Goal: Contribute content: Add original content to the website for others to see

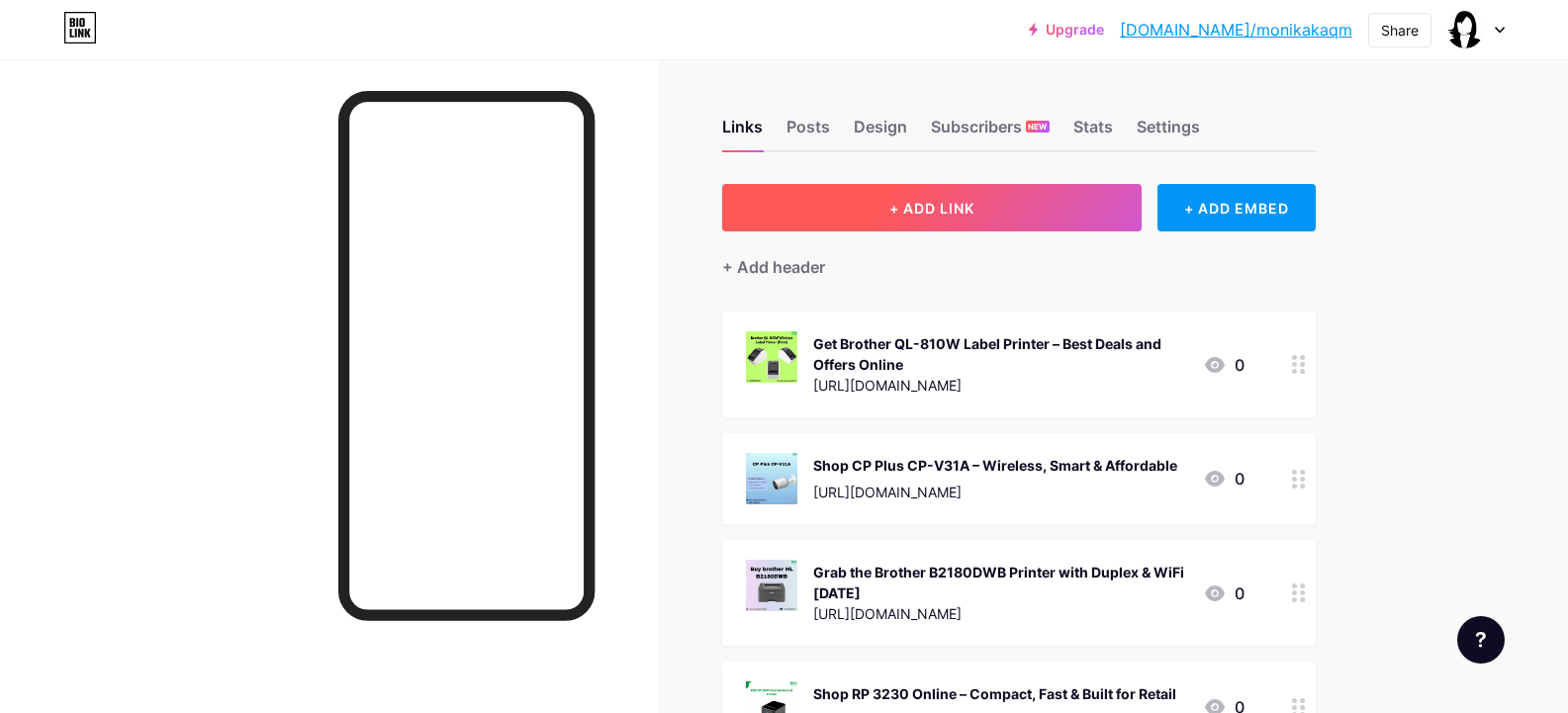
click at [965, 210] on span "+ ADD LINK" at bounding box center [931, 208] width 85 height 17
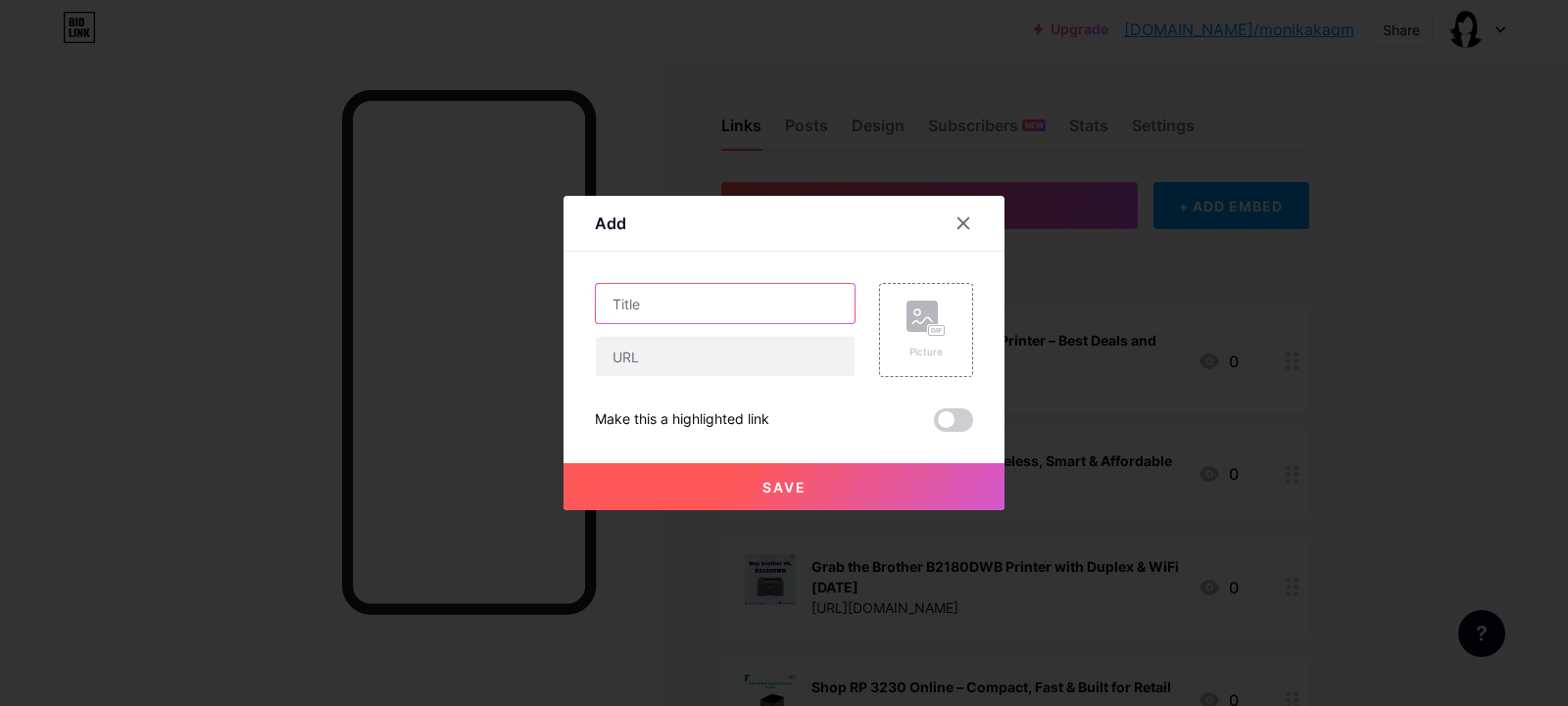
click at [686, 299] on input "text" at bounding box center [724, 304] width 258 height 40
paste input "Order Zebra DS4608 Handheld Scanner for 1D & 2D Barcodes [DATE]"
type input "Order Zebra DS4608 Handheld Scanner for 1D & 2D Barcodes [DATE]"
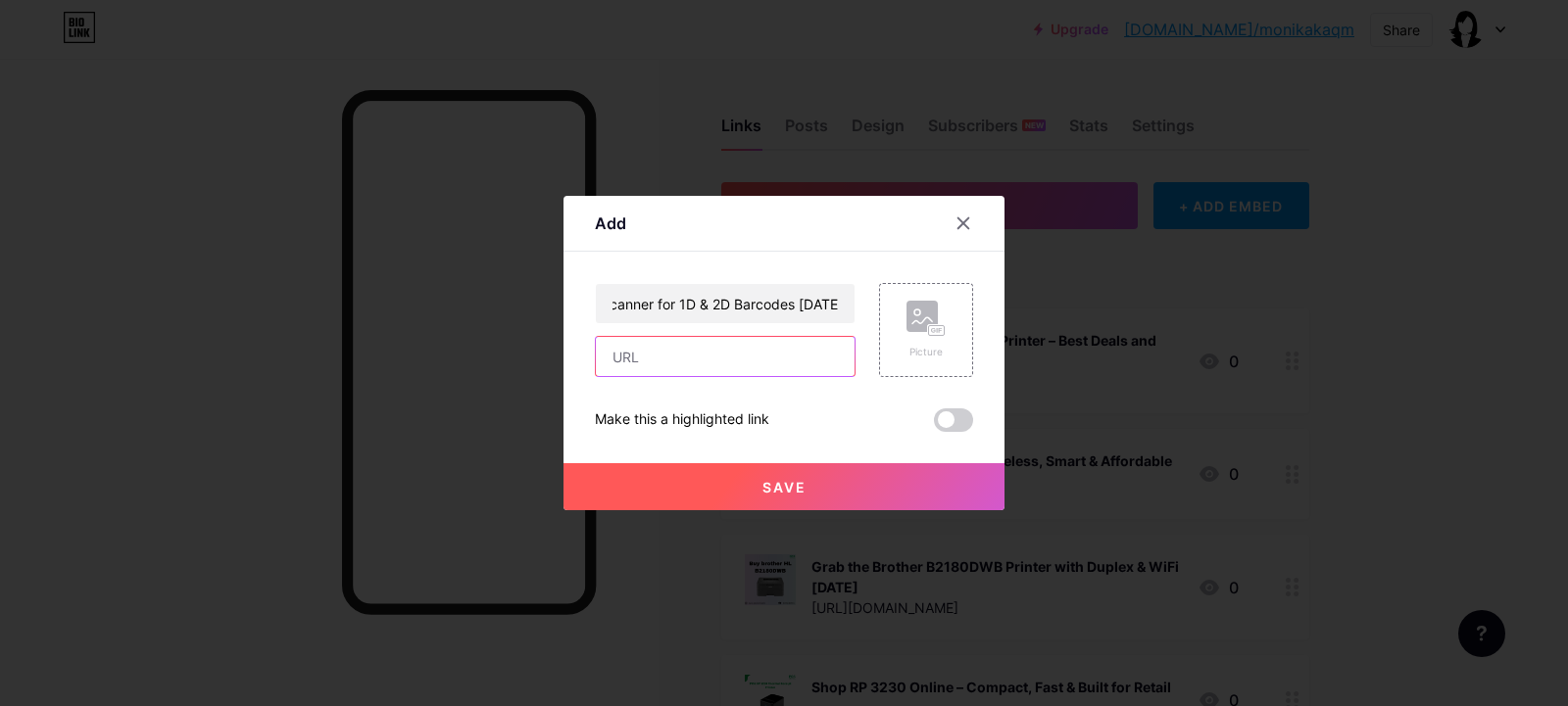
scroll to position [0, 0]
click at [682, 352] on input "text" at bounding box center [724, 357] width 258 height 40
paste input "[URL][DOMAIN_NAME]"
type input "[URL][DOMAIN_NAME]"
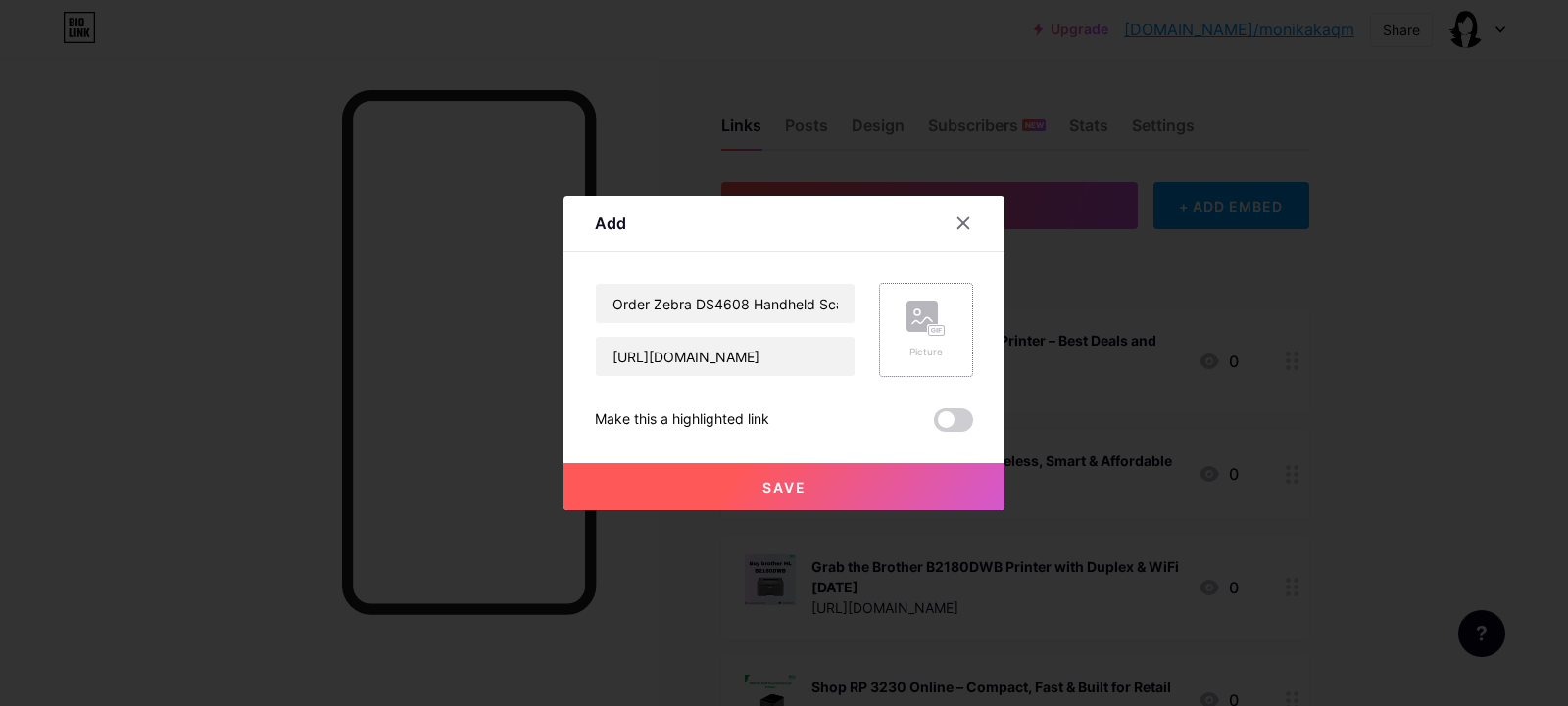
click at [912, 323] on icon at bounding box center [922, 320] width 20 height 6
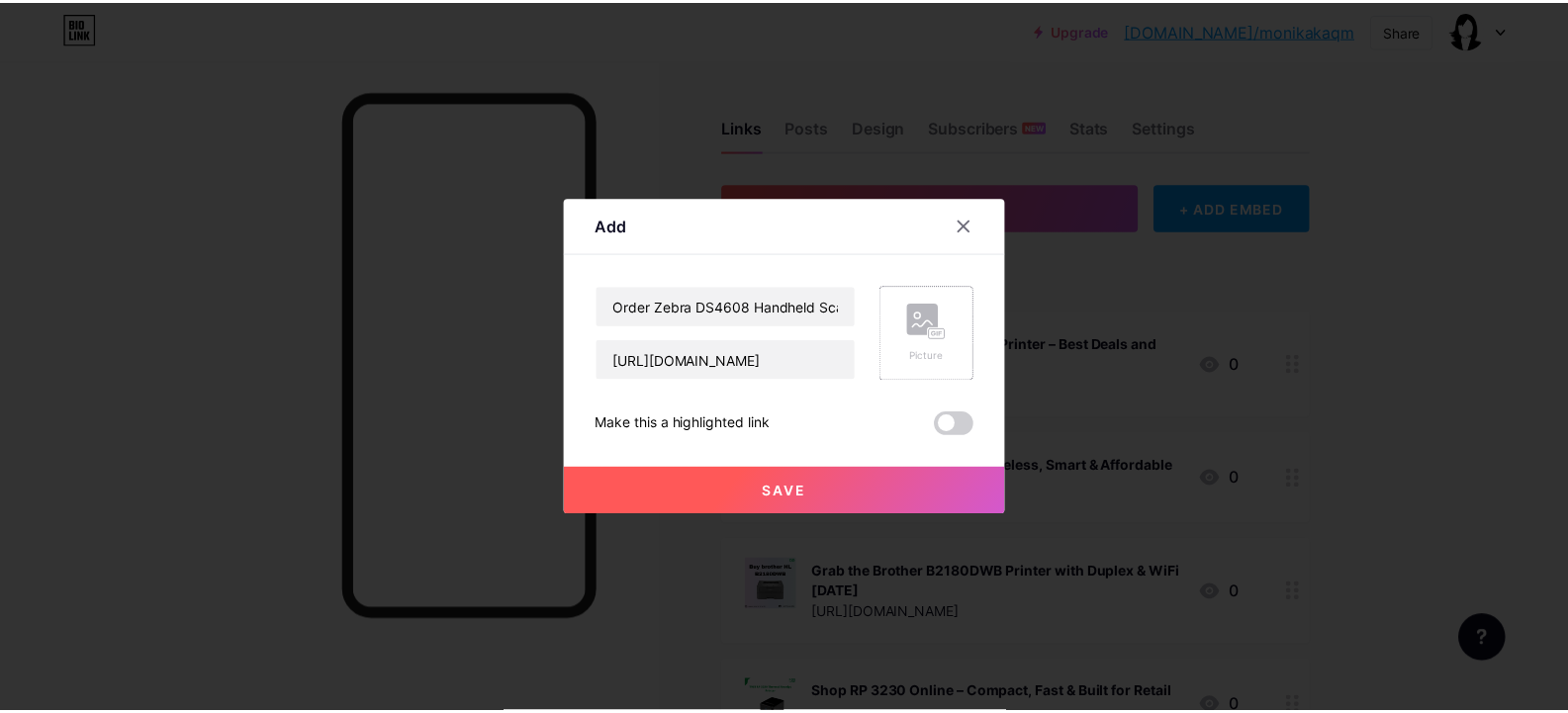
scroll to position [0, 0]
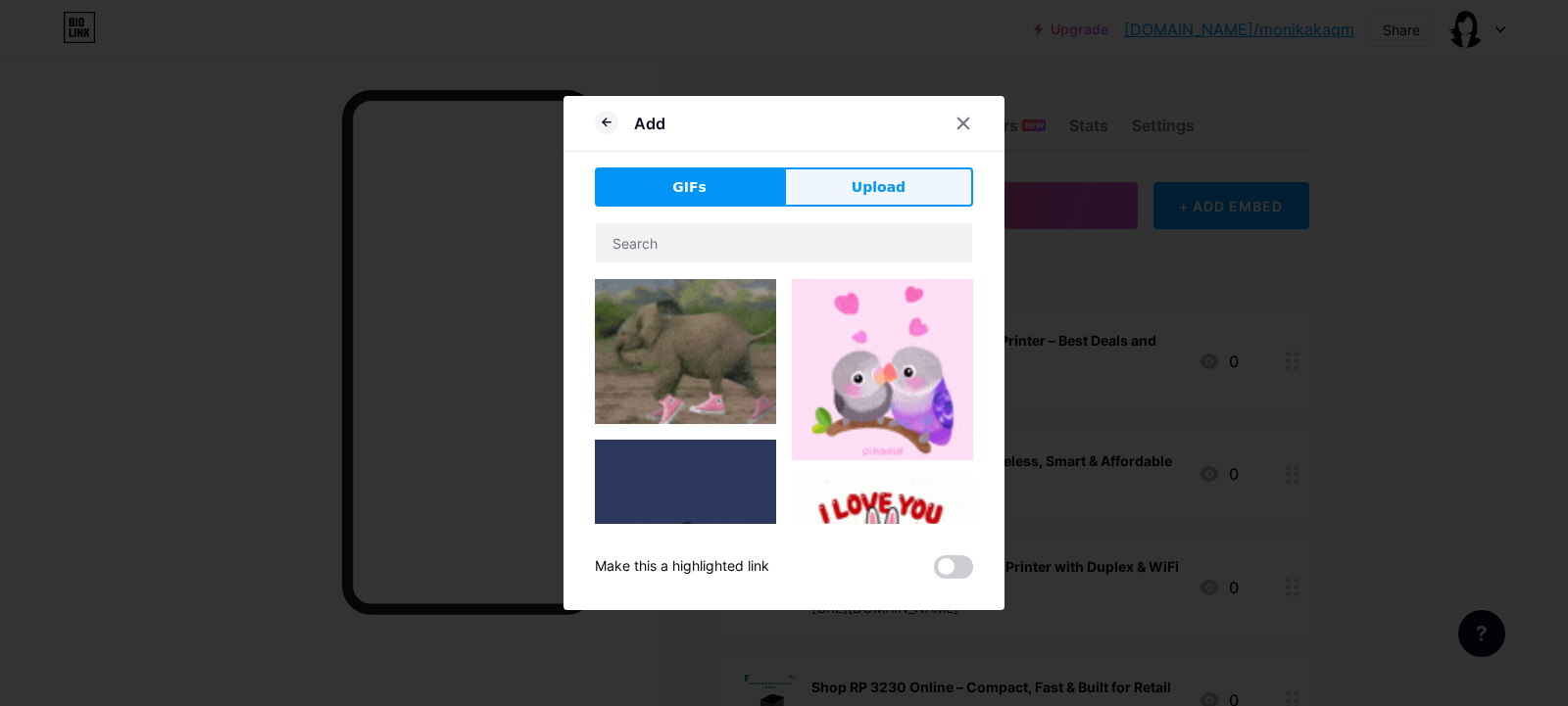
click at [889, 191] on span "Upload" at bounding box center [878, 187] width 53 height 21
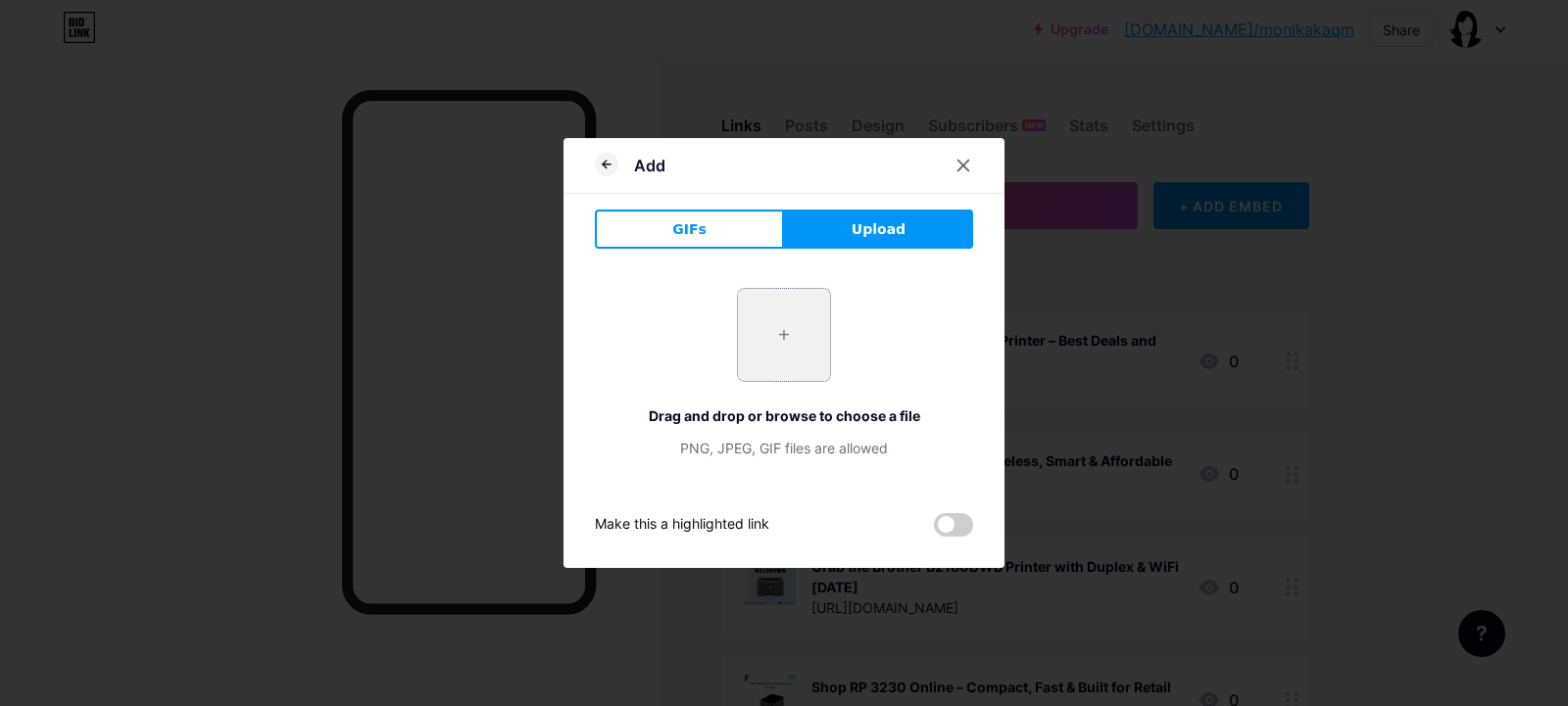
click at [788, 334] on input "file" at bounding box center [784, 334] width 92 height 92
type input "C:\fakepath\Zebra DS4608 Handheld Barcode Scanner.jpg"
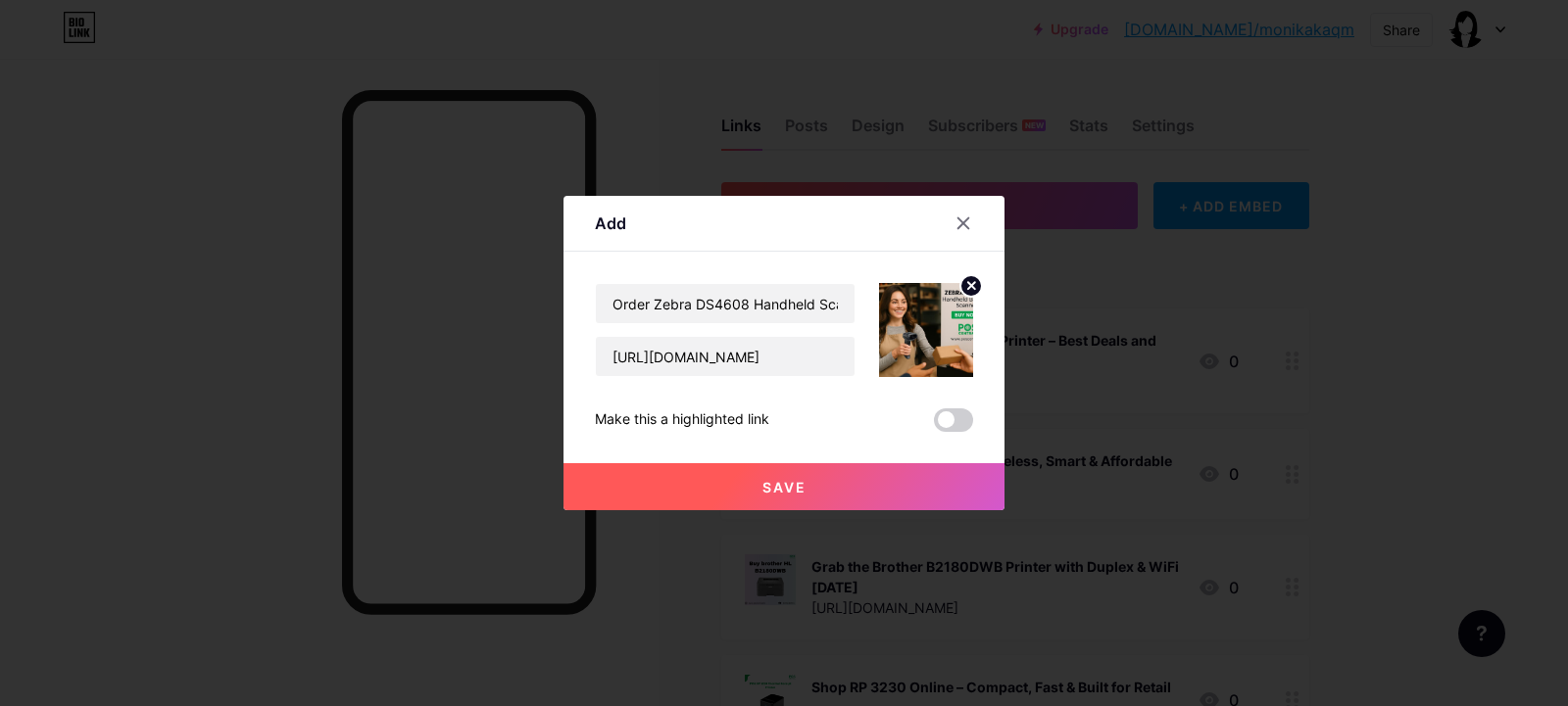
drag, startPoint x: 834, startPoint y: 484, endPoint x: 788, endPoint y: 499, distance: 48.4
click at [788, 499] on button "Save" at bounding box center [784, 486] width 441 height 47
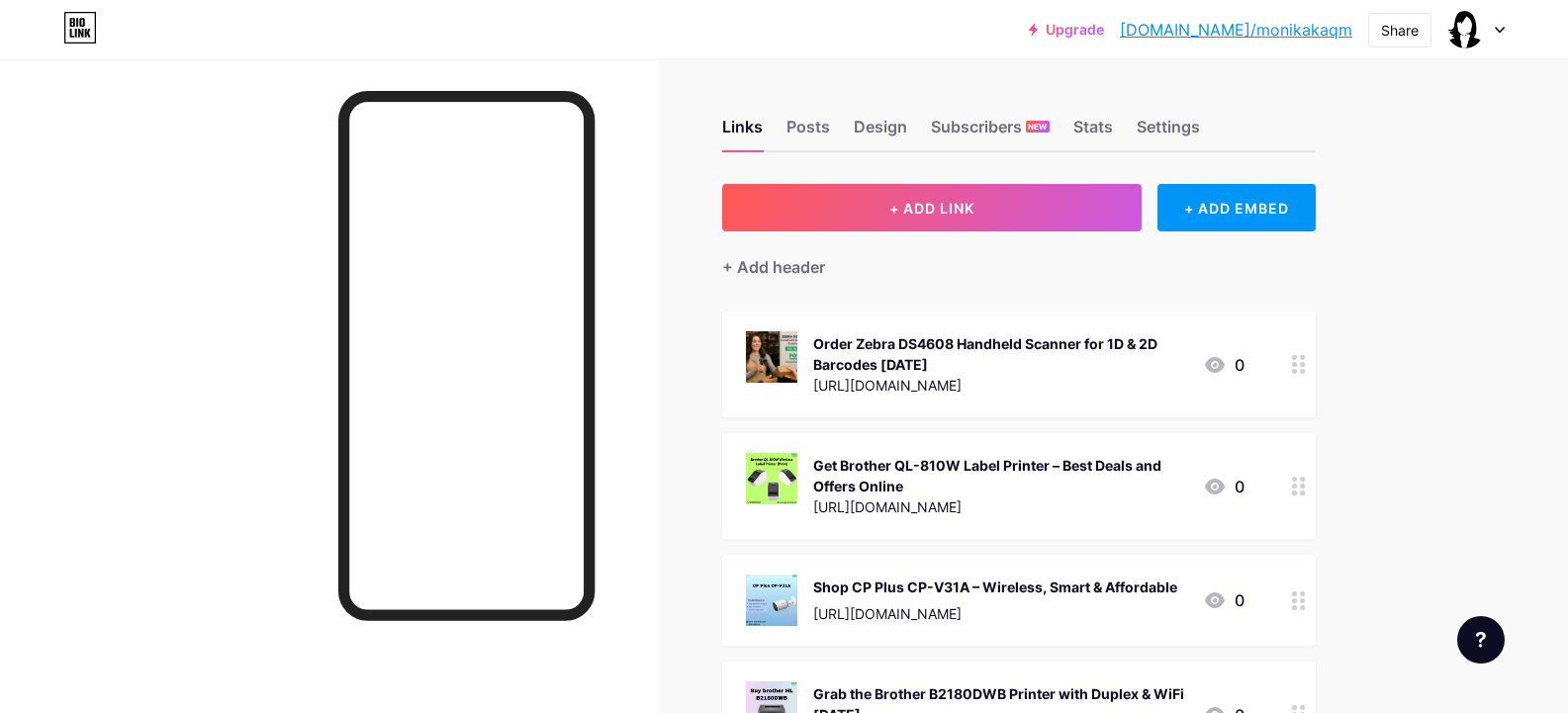
drag, startPoint x: 1381, startPoint y: 28, endPoint x: 1510, endPoint y: 346, distance: 343.2
click at [1410, 44] on div "Share" at bounding box center [1399, 30] width 63 height 35
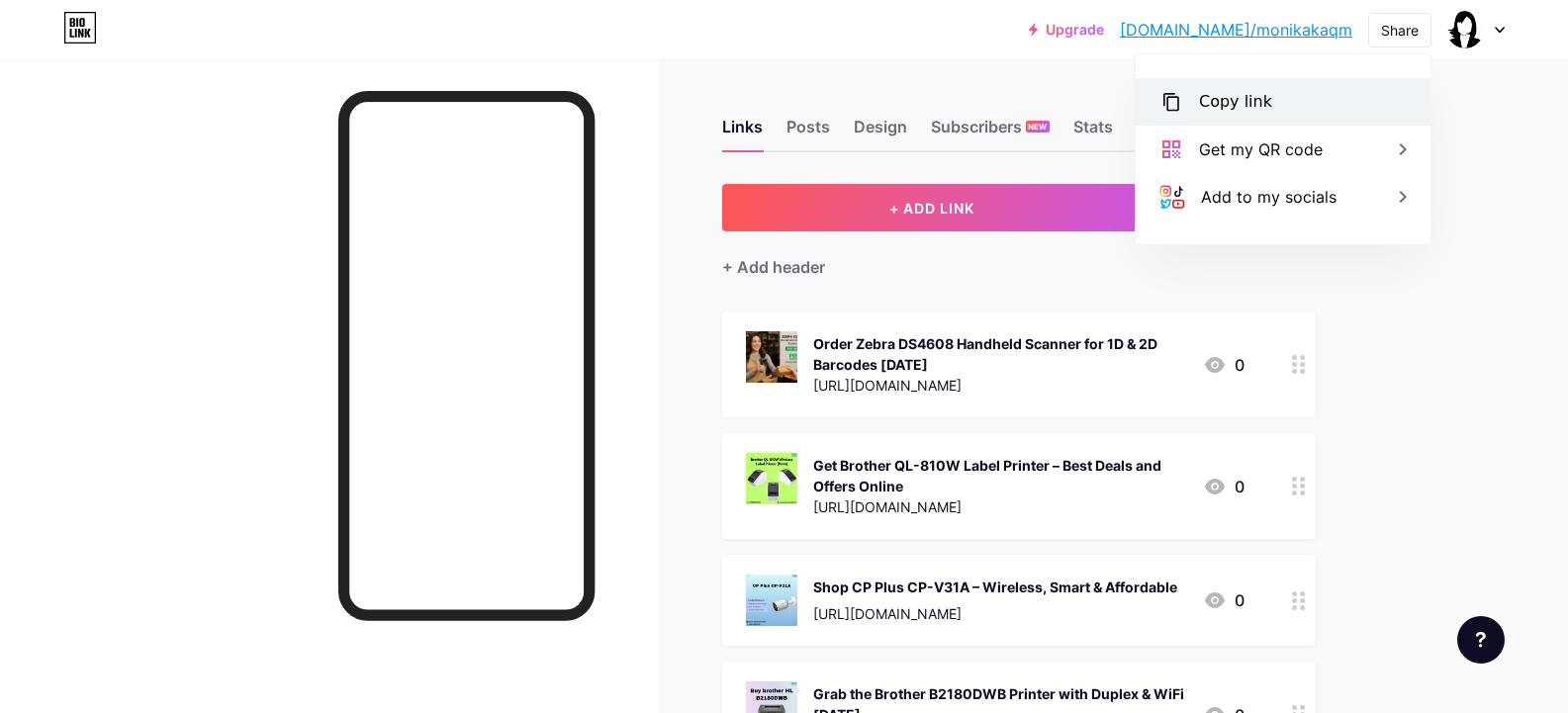
drag, startPoint x: 1262, startPoint y: 107, endPoint x: 1238, endPoint y: 124, distance: 29.4
click at [1260, 107] on div "Copy link" at bounding box center [1234, 102] width 73 height 24
